Goal: Find specific page/section: Find specific page/section

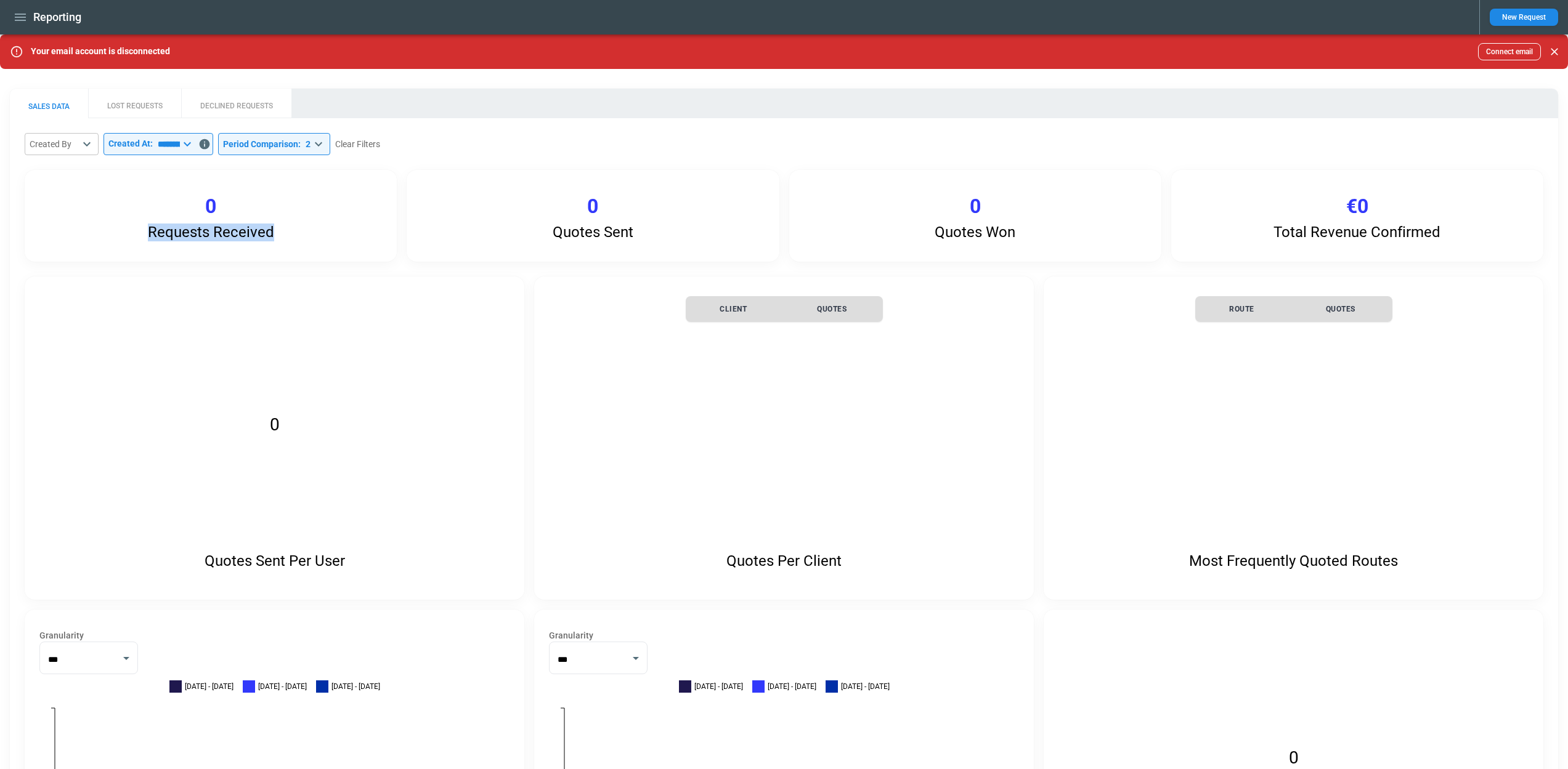
drag, startPoint x: 141, startPoint y: 230, endPoint x: 338, endPoint y: 232, distance: 197.0
click at [285, 232] on div "Requests Received 0" at bounding box center [211, 215] width 372 height 92
drag, startPoint x: 547, startPoint y: 232, endPoint x: 695, endPoint y: 234, distance: 148.0
click at [677, 234] on div "Quotes Sent 0" at bounding box center [593, 215] width 372 height 92
drag, startPoint x: 924, startPoint y: 236, endPoint x: 1030, endPoint y: 238, distance: 106.0
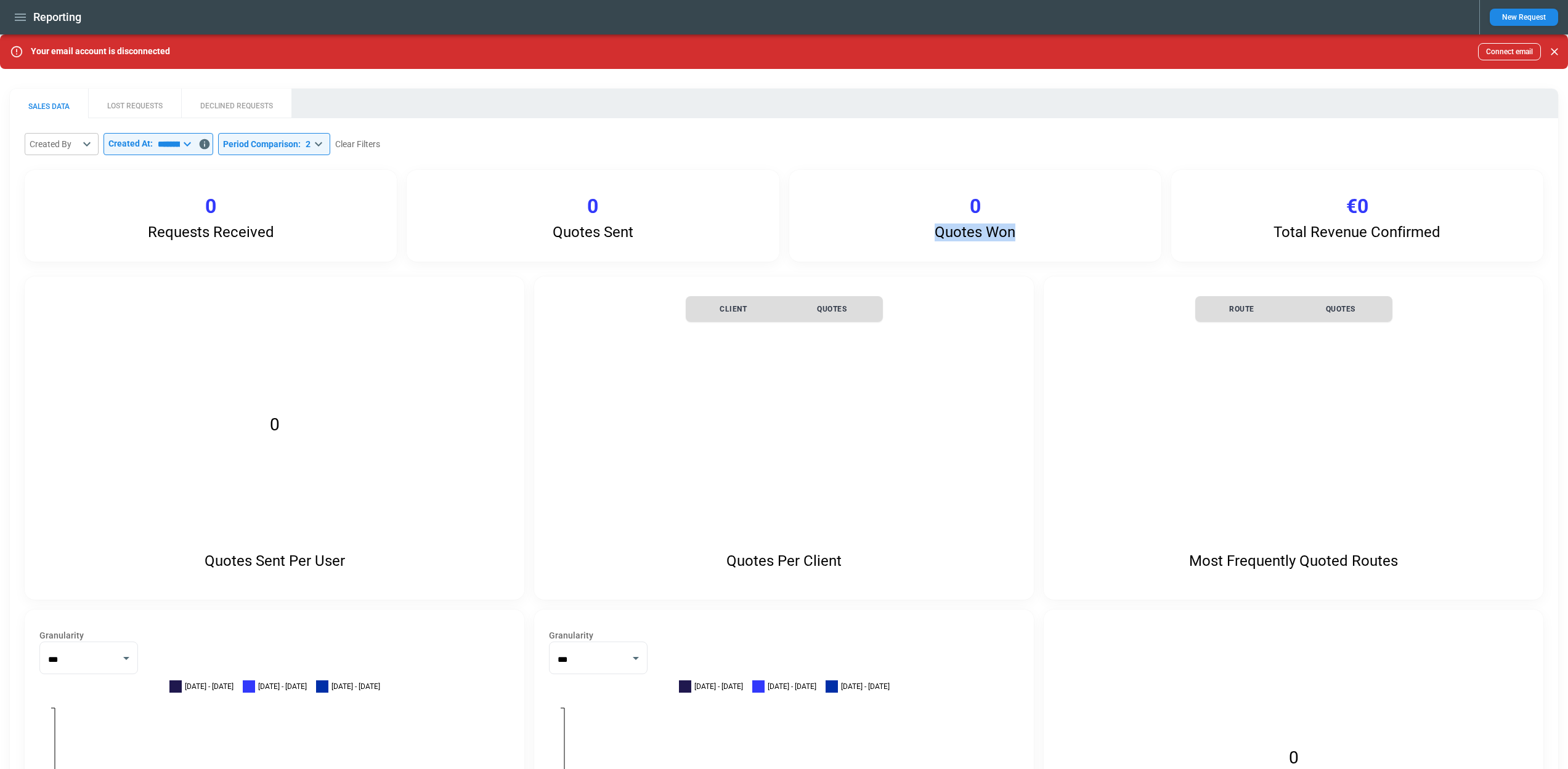
click at [1031, 238] on div "Quotes Won 0" at bounding box center [975, 215] width 372 height 92
drag, startPoint x: 1278, startPoint y: 228, endPoint x: 1469, endPoint y: 230, distance: 191.0
click at [1469, 230] on div "Total Revenue Confirmed €0" at bounding box center [1357, 215] width 372 height 92
click at [1469, 230] on div "Total Revenue Confirmed €0" at bounding box center [1357, 215] width 372 height 92
drag, startPoint x: 228, startPoint y: 237, endPoint x: 282, endPoint y: 238, distance: 54.0
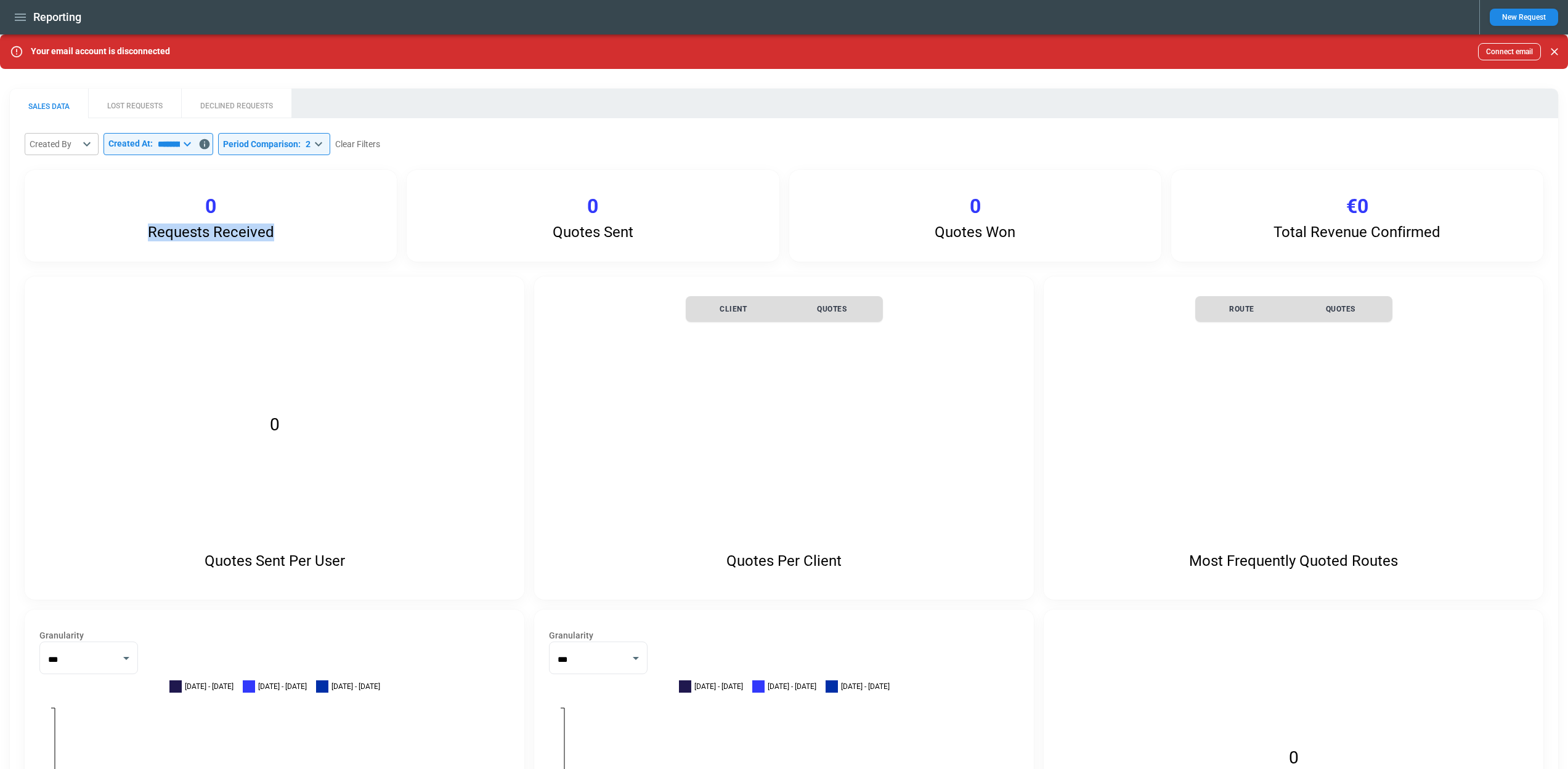
click at [282, 238] on div "Requests Received 0" at bounding box center [211, 215] width 372 height 92
click at [284, 237] on div "Requests Received 0" at bounding box center [211, 215] width 372 height 92
